Goal: Check status

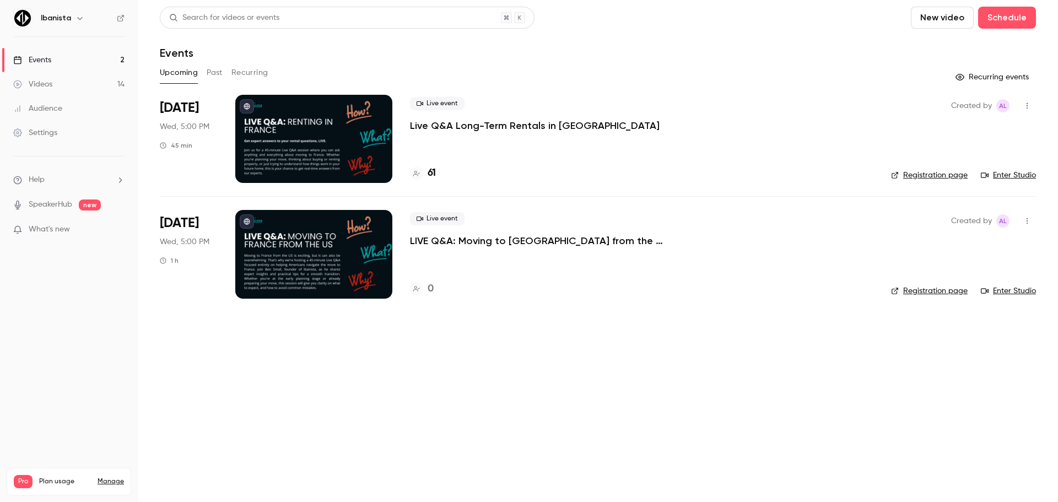
click at [440, 127] on p "Live Q&A Long-Term Rentals in [GEOGRAPHIC_DATA]" at bounding box center [535, 125] width 250 height 13
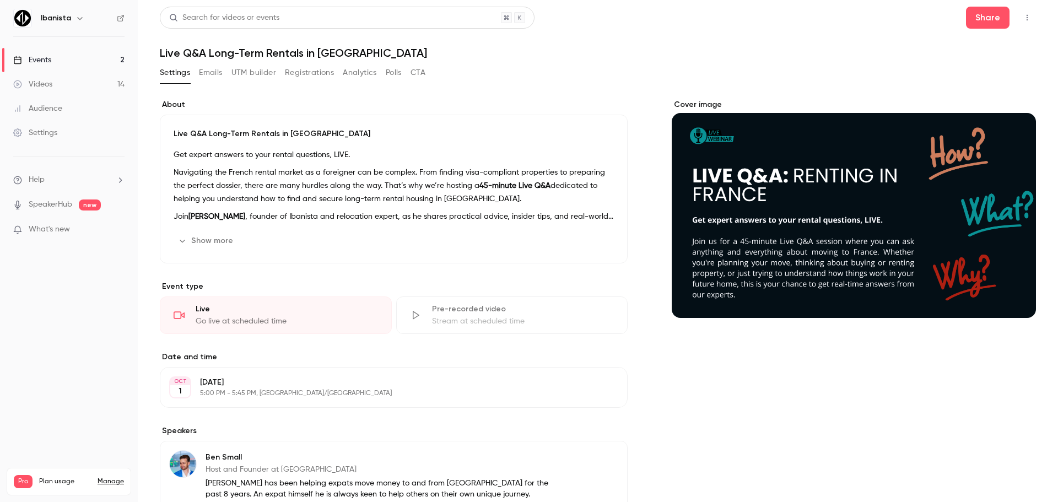
click at [317, 68] on button "Registrations" at bounding box center [309, 73] width 49 height 18
